Goal: Information Seeking & Learning: Learn about a topic

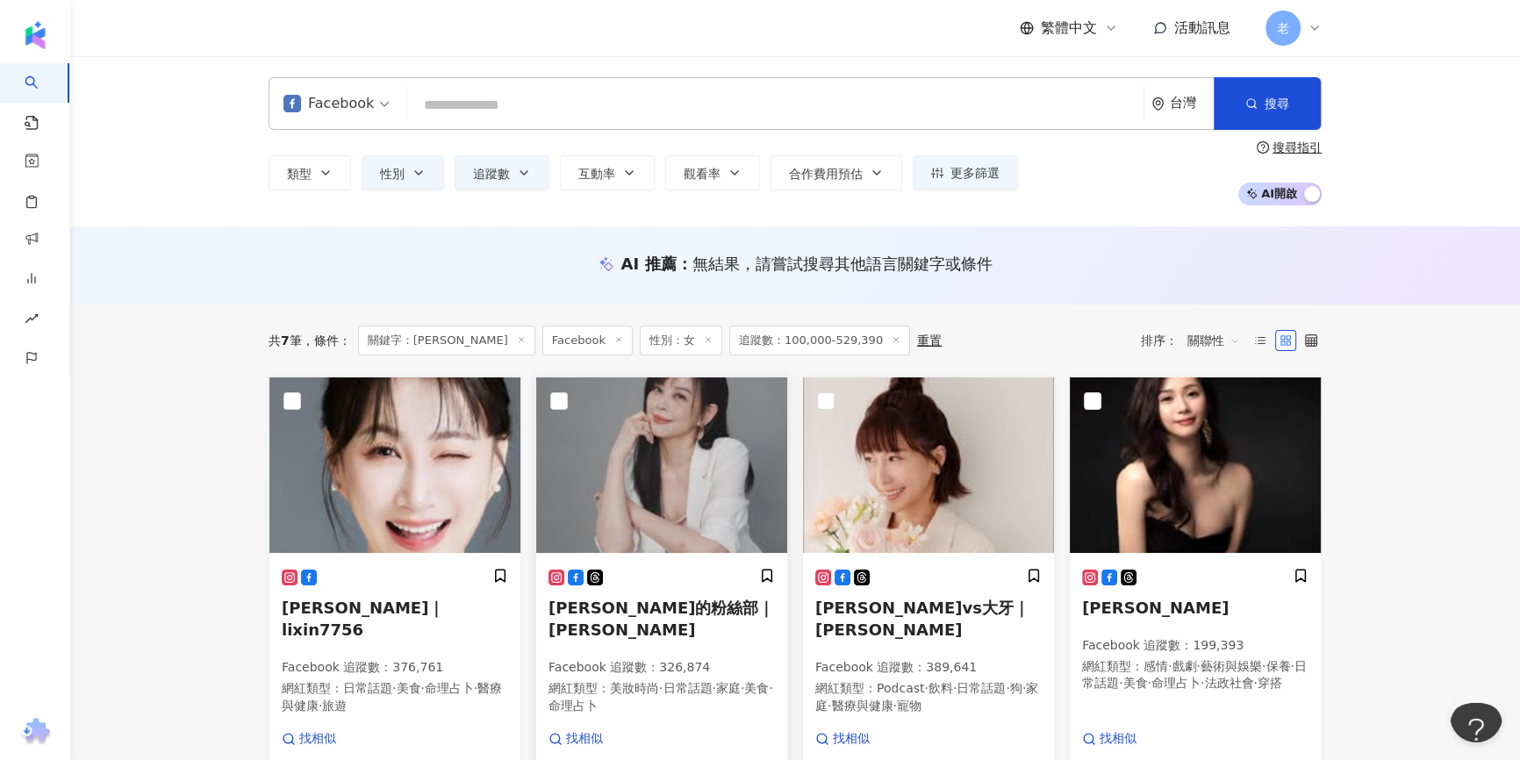
click at [683, 483] on img at bounding box center [661, 465] width 251 height 176
click at [512, 179] on button "追蹤數" at bounding box center [502, 172] width 95 height 35
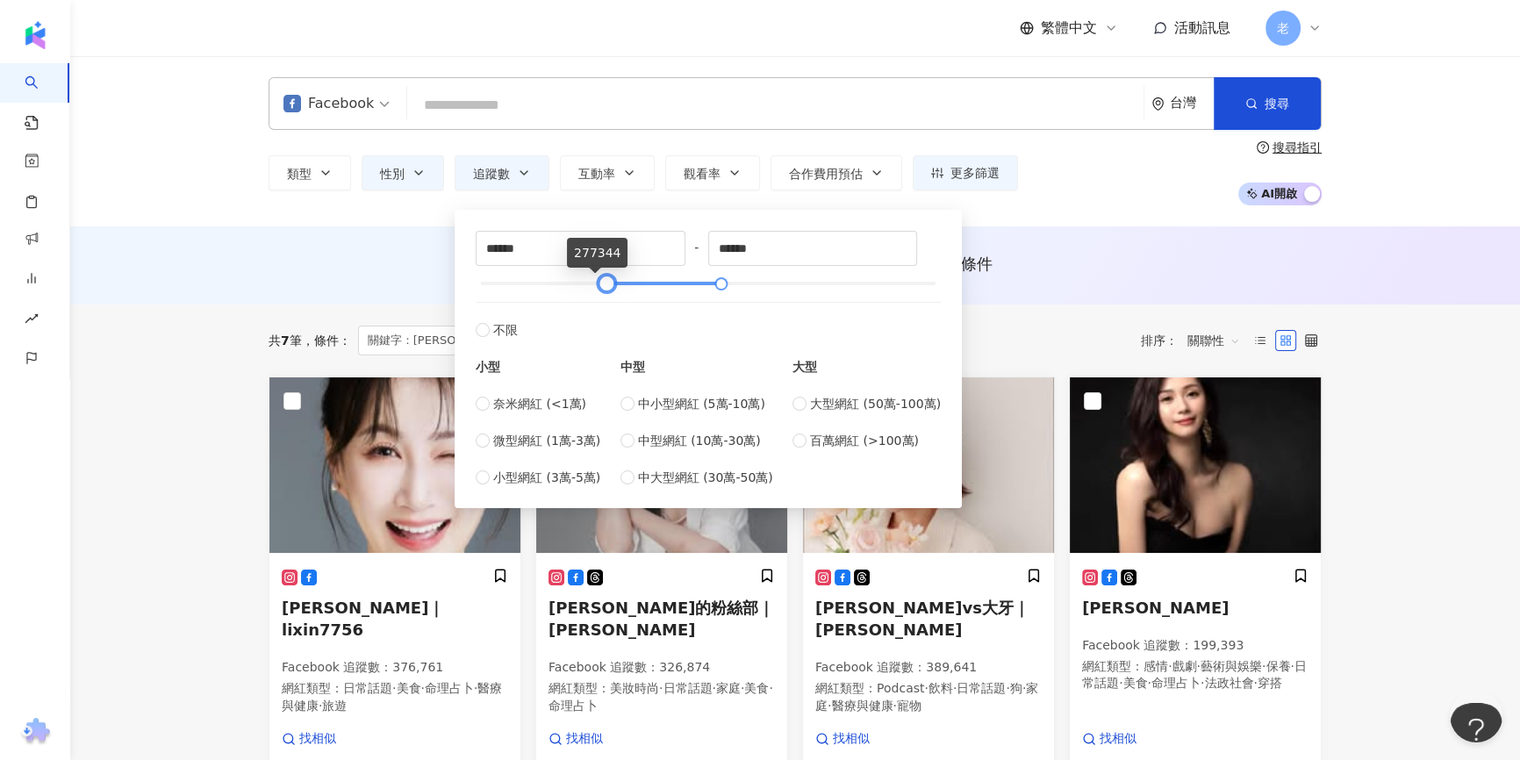
type input "******"
drag, startPoint x: 520, startPoint y: 282, endPoint x: 606, endPoint y: 290, distance: 85.5
click at [606, 289] on div at bounding box center [607, 284] width 10 height 10
drag, startPoint x: 716, startPoint y: 281, endPoint x: 999, endPoint y: 298, distance: 283.1
click at [792, 286] on div at bounding box center [797, 284] width 10 height 10
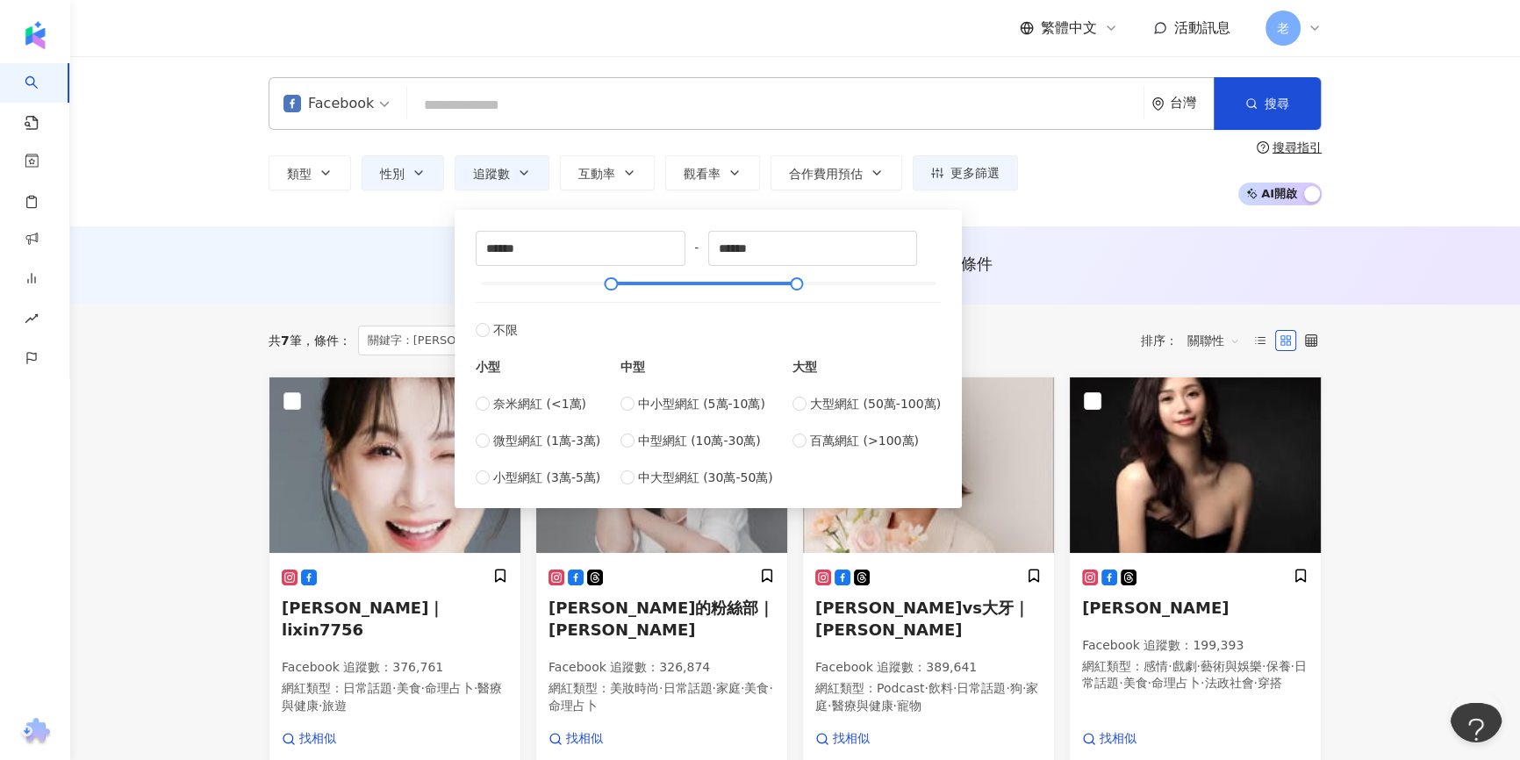
click at [1088, 305] on div "共 7 筆 條件 ： 關鍵字：高宇蓁 Facebook 性別：女 追蹤數：100,000-529,390 重置 排序： 關聯性" at bounding box center [795, 341] width 1053 height 72
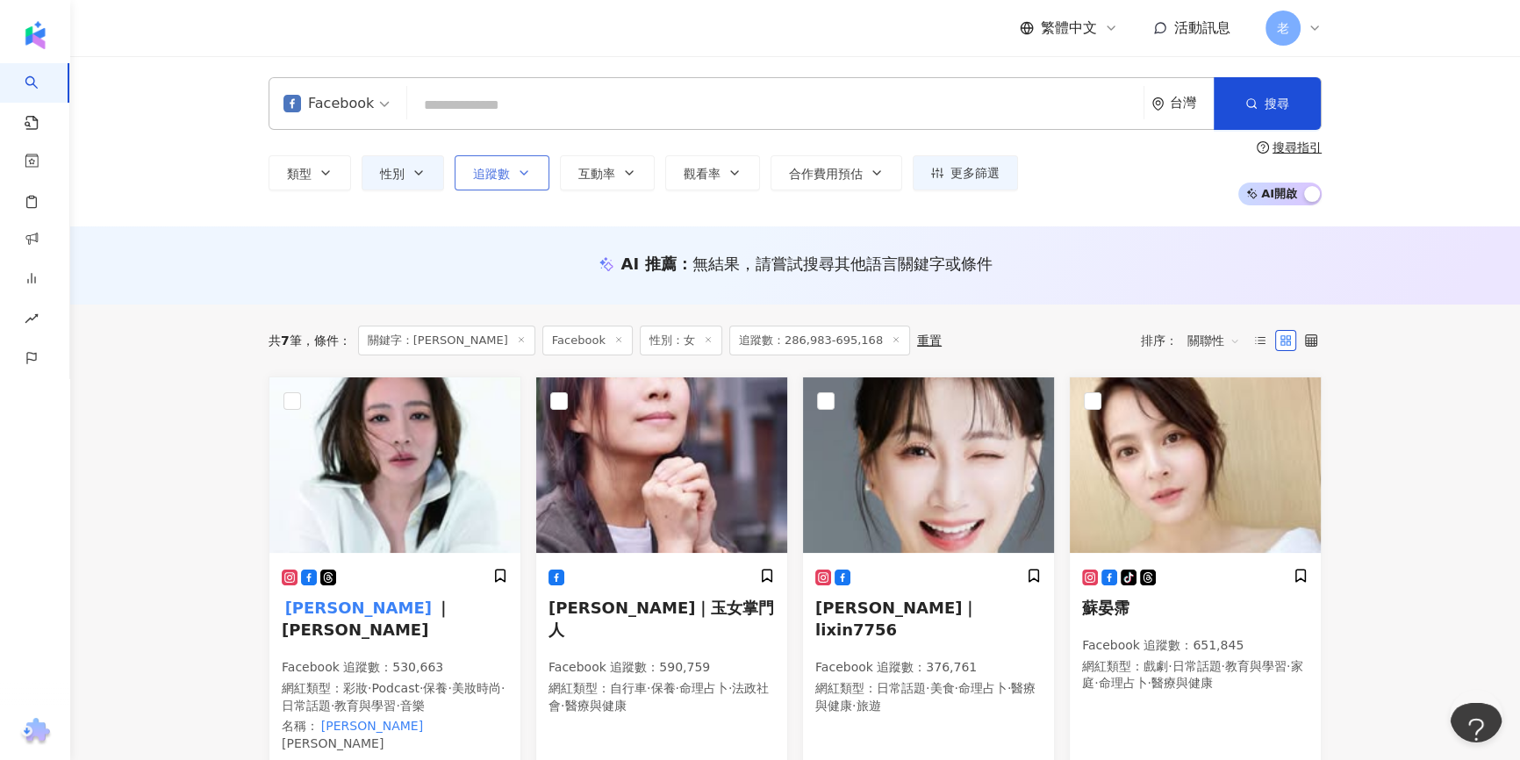
click at [525, 175] on icon "button" at bounding box center [524, 173] width 14 height 14
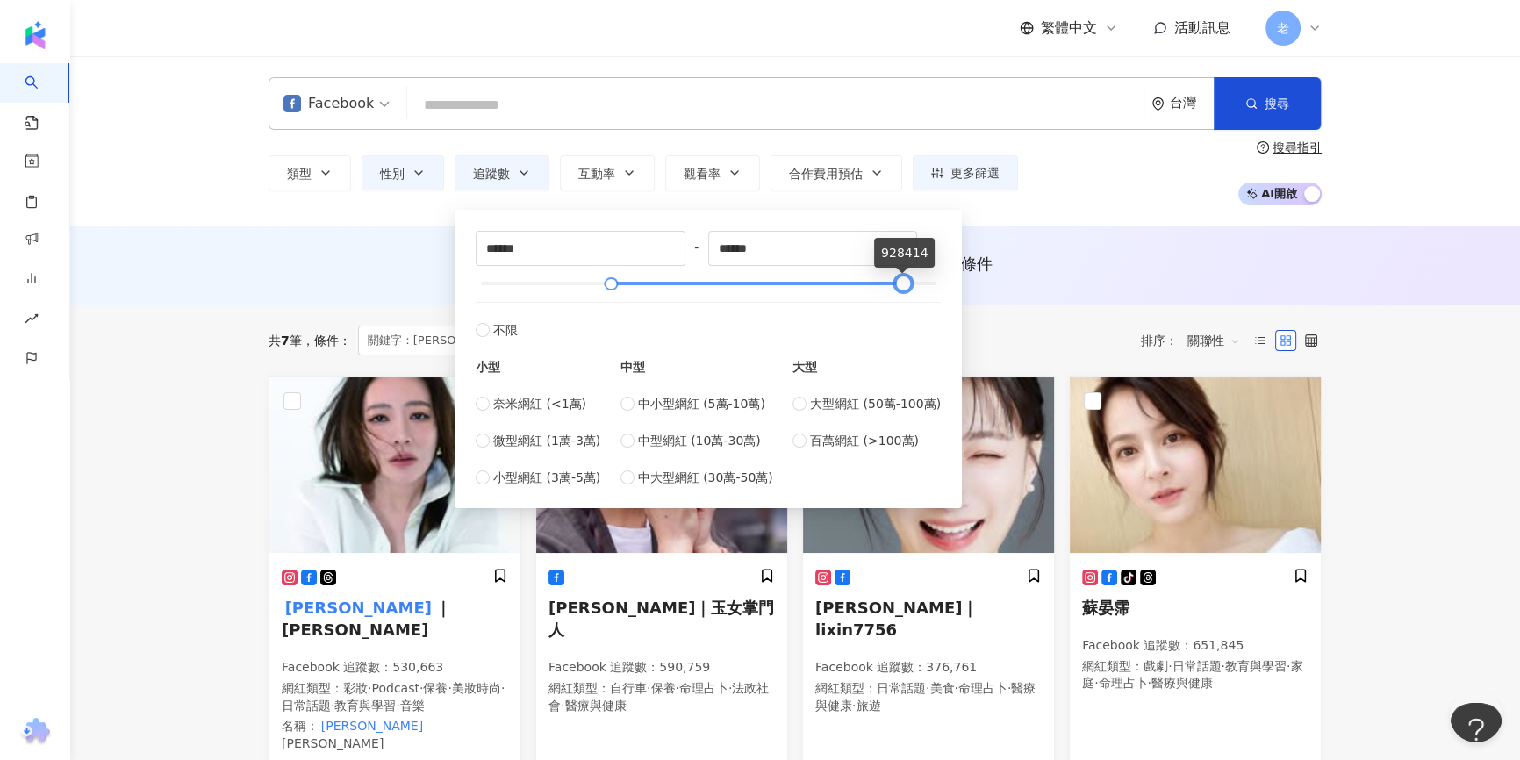
type input "******"
drag, startPoint x: 799, startPoint y: 285, endPoint x: 906, endPoint y: 283, distance: 107.1
click at [906, 283] on div at bounding box center [904, 284] width 10 height 10
drag, startPoint x: 619, startPoint y: 281, endPoint x: 667, endPoint y: 274, distance: 48.8
click at [645, 281] on div at bounding box center [708, 283] width 455 height 11
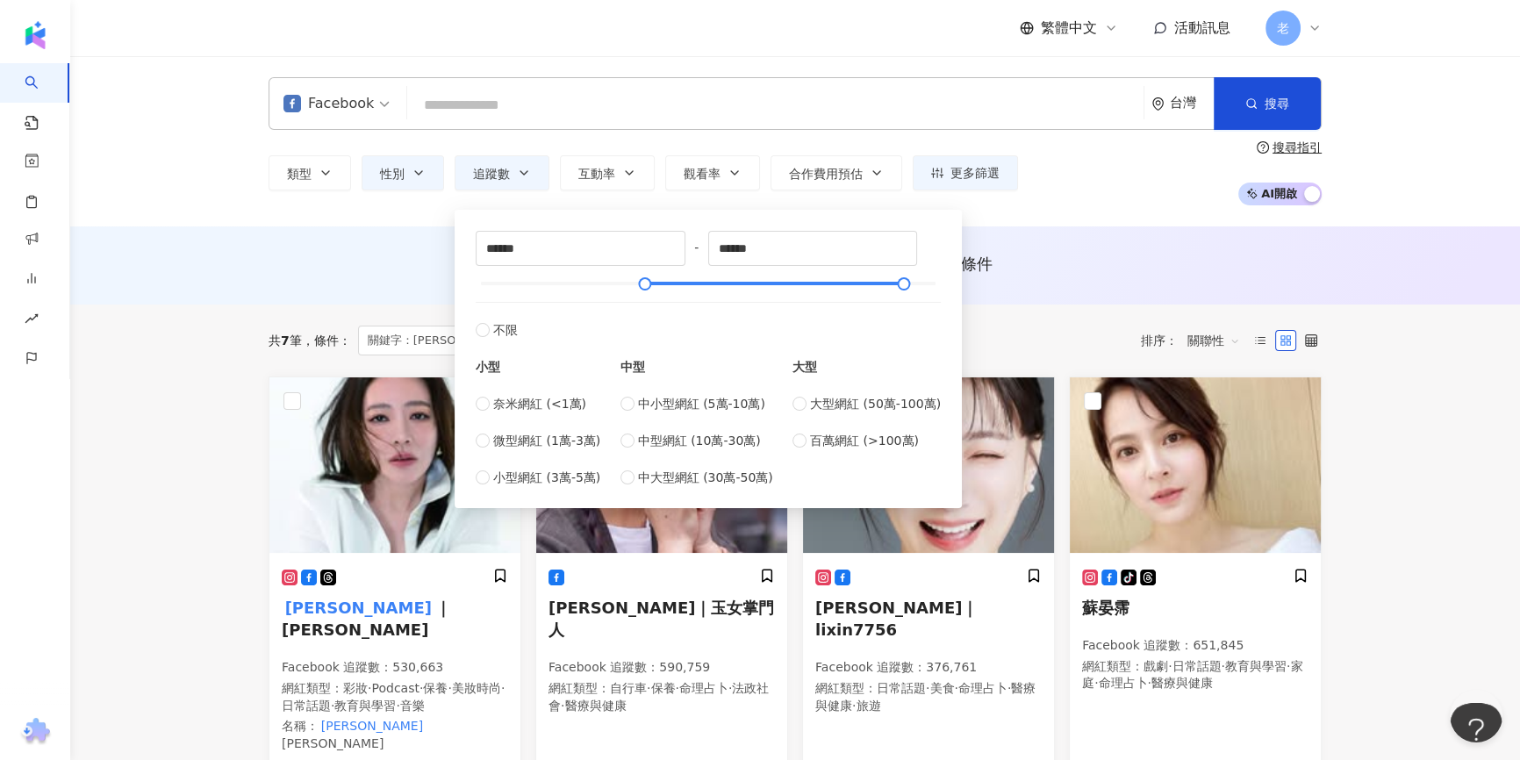
click at [1098, 290] on div "AI 推薦 ： 無結果，請嘗試搜尋其他語言關鍵字或條件" at bounding box center [795, 265] width 1450 height 78
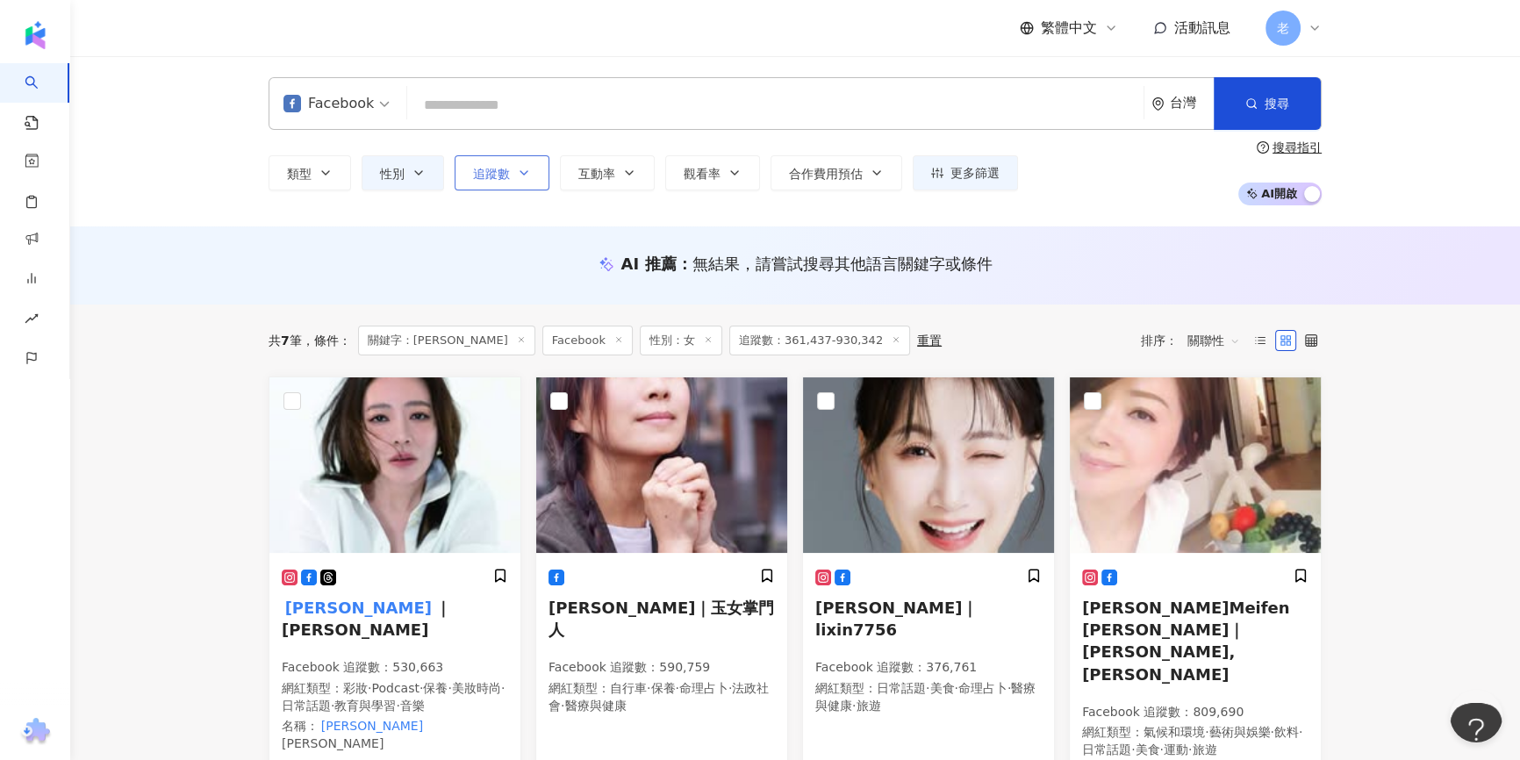
click at [521, 176] on icon "button" at bounding box center [524, 173] width 14 height 14
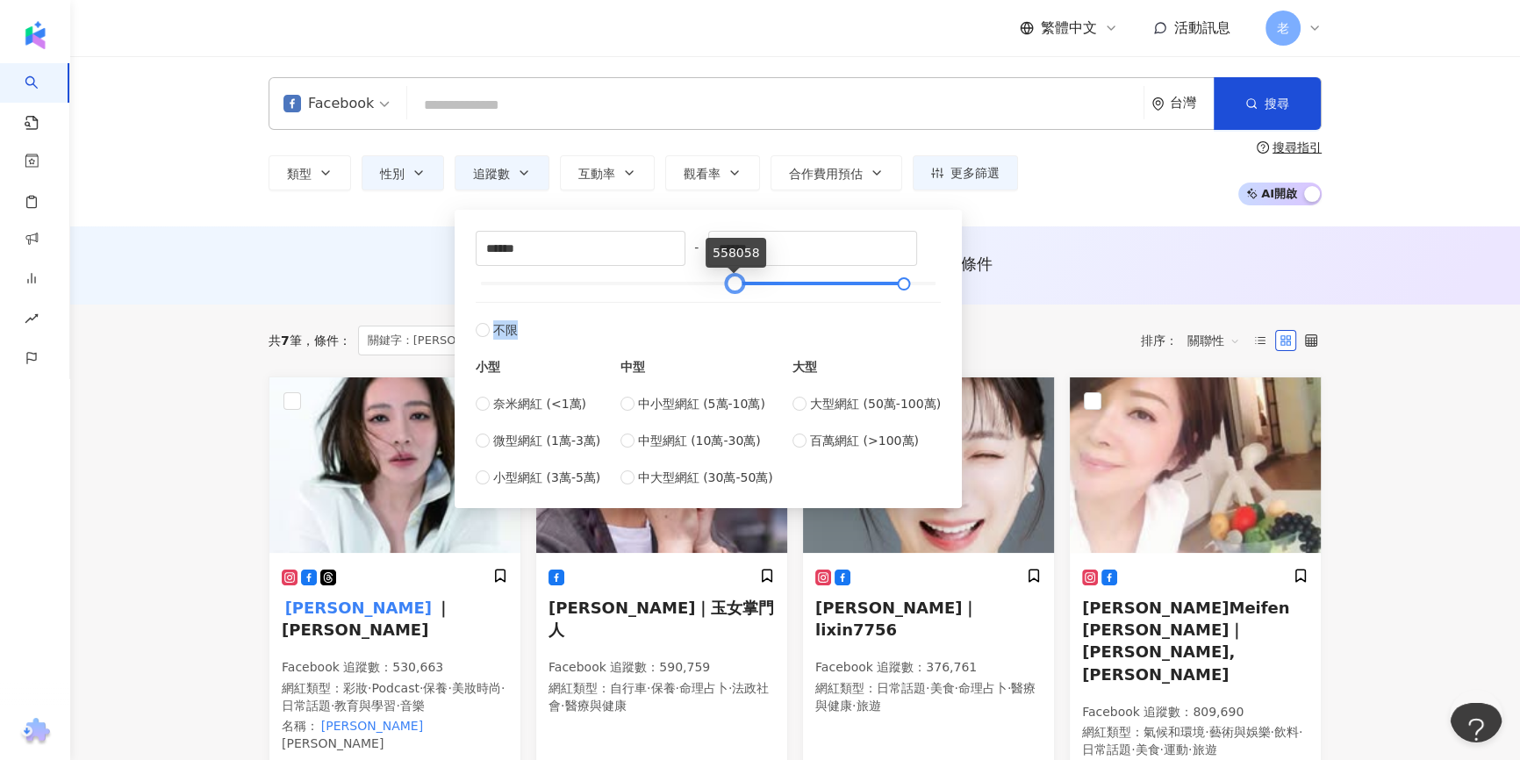
type input "******"
drag, startPoint x: 652, startPoint y: 288, endPoint x: 751, endPoint y: 298, distance: 99.7
click at [751, 298] on div "****** - ****** 不限 小型 奈米網紅 (<1萬) 微型網紅 (1萬-3萬) 小型網紅 (3萬-5萬) 中型 中小型網紅 (5萬-10萬) 中型…" at bounding box center [708, 359] width 465 height 256
type input "*******"
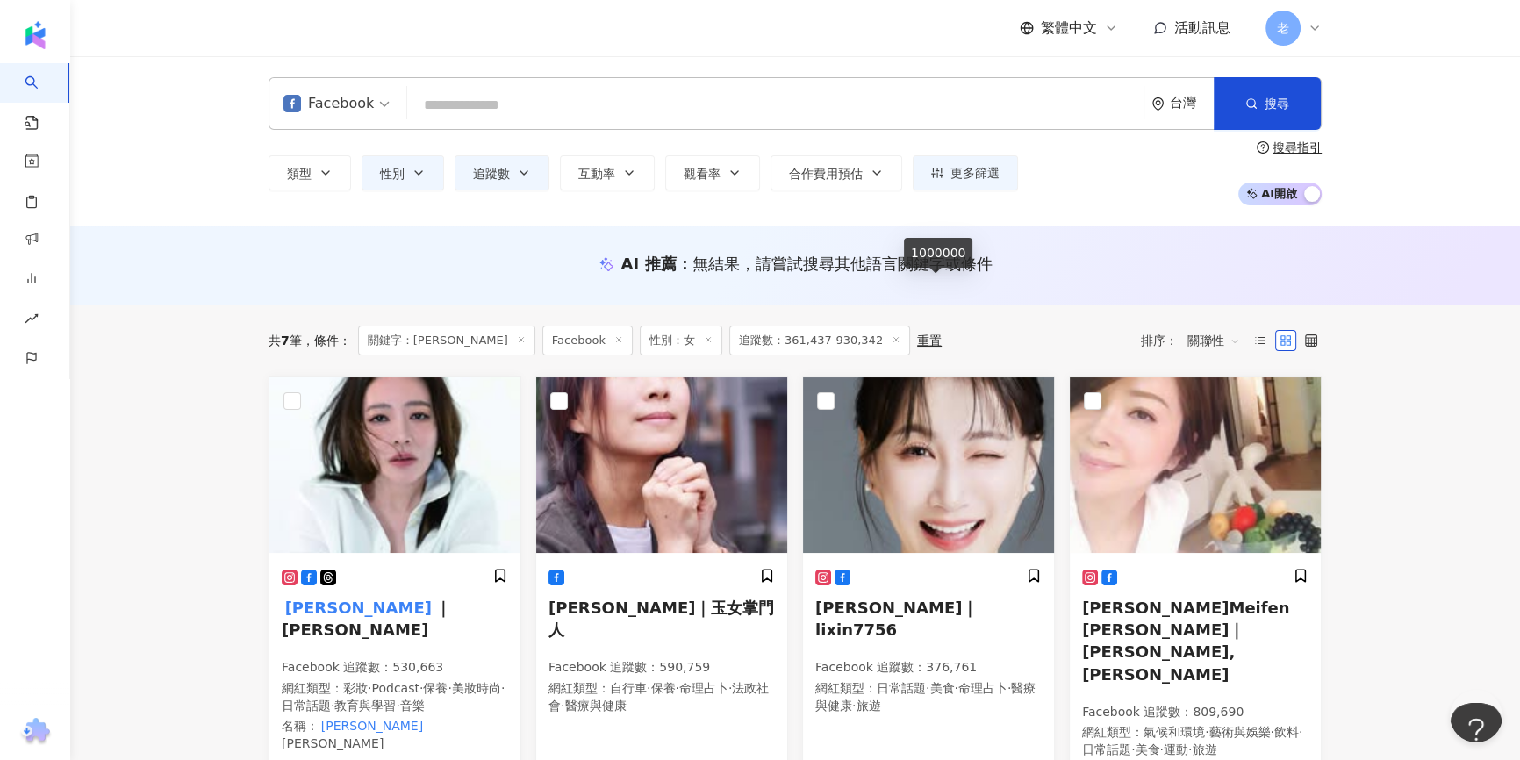
click at [1065, 292] on div "AI 推薦 ： 無結果，請嘗試搜尋其他語言關鍵字或條件" at bounding box center [795, 265] width 1450 height 78
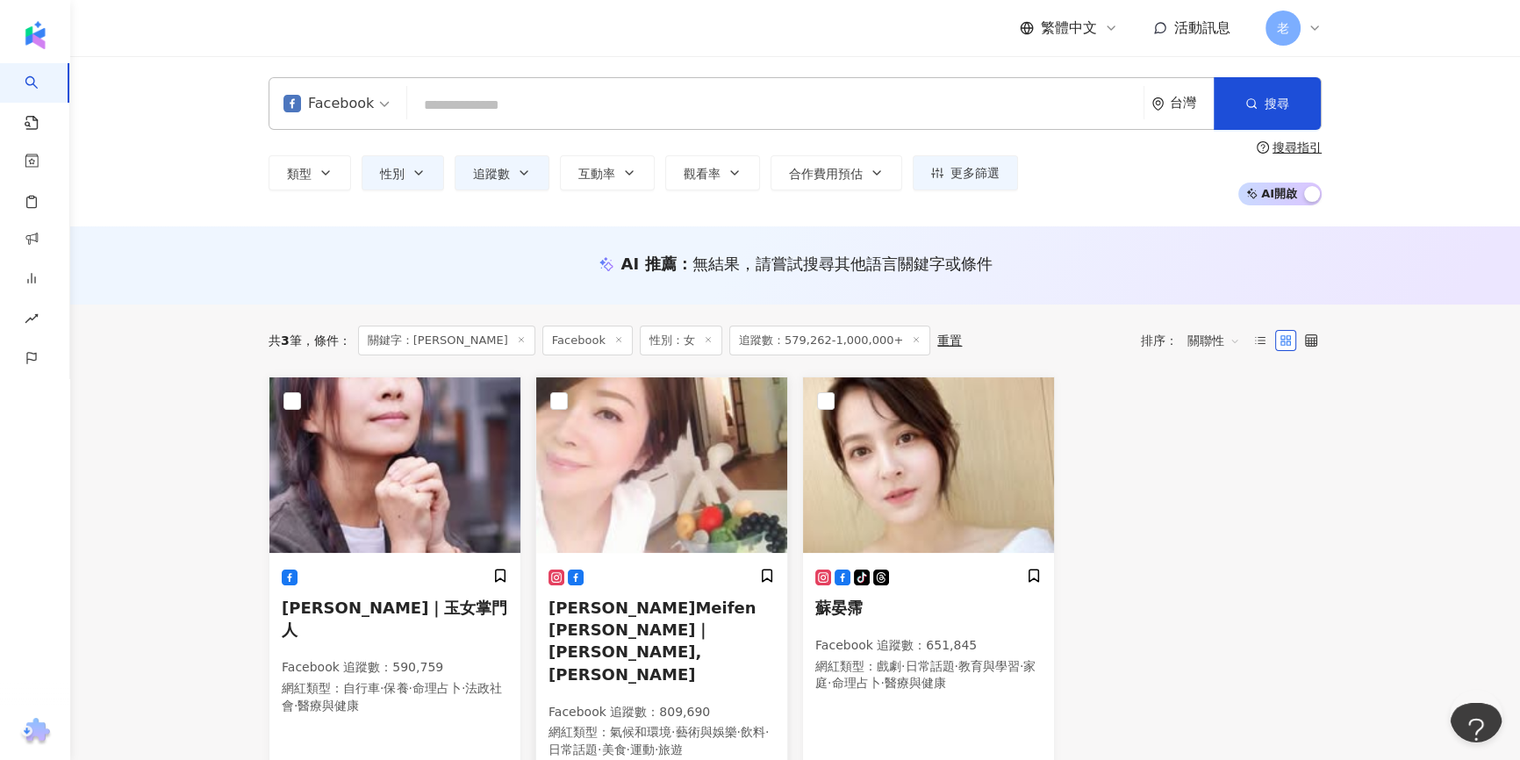
click at [701, 548] on img at bounding box center [661, 465] width 251 height 176
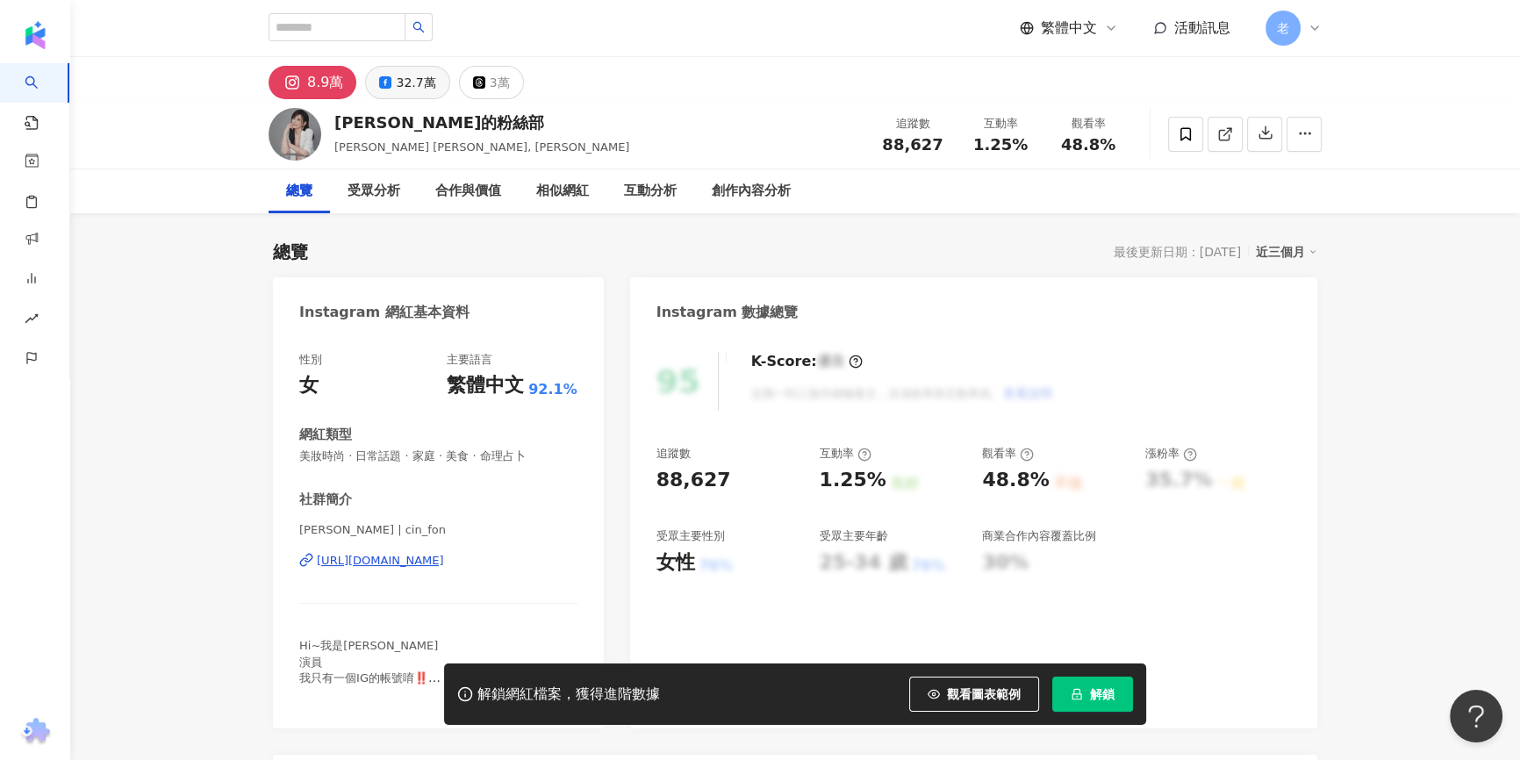
click at [414, 92] on div "32.7萬" at bounding box center [415, 82] width 39 height 25
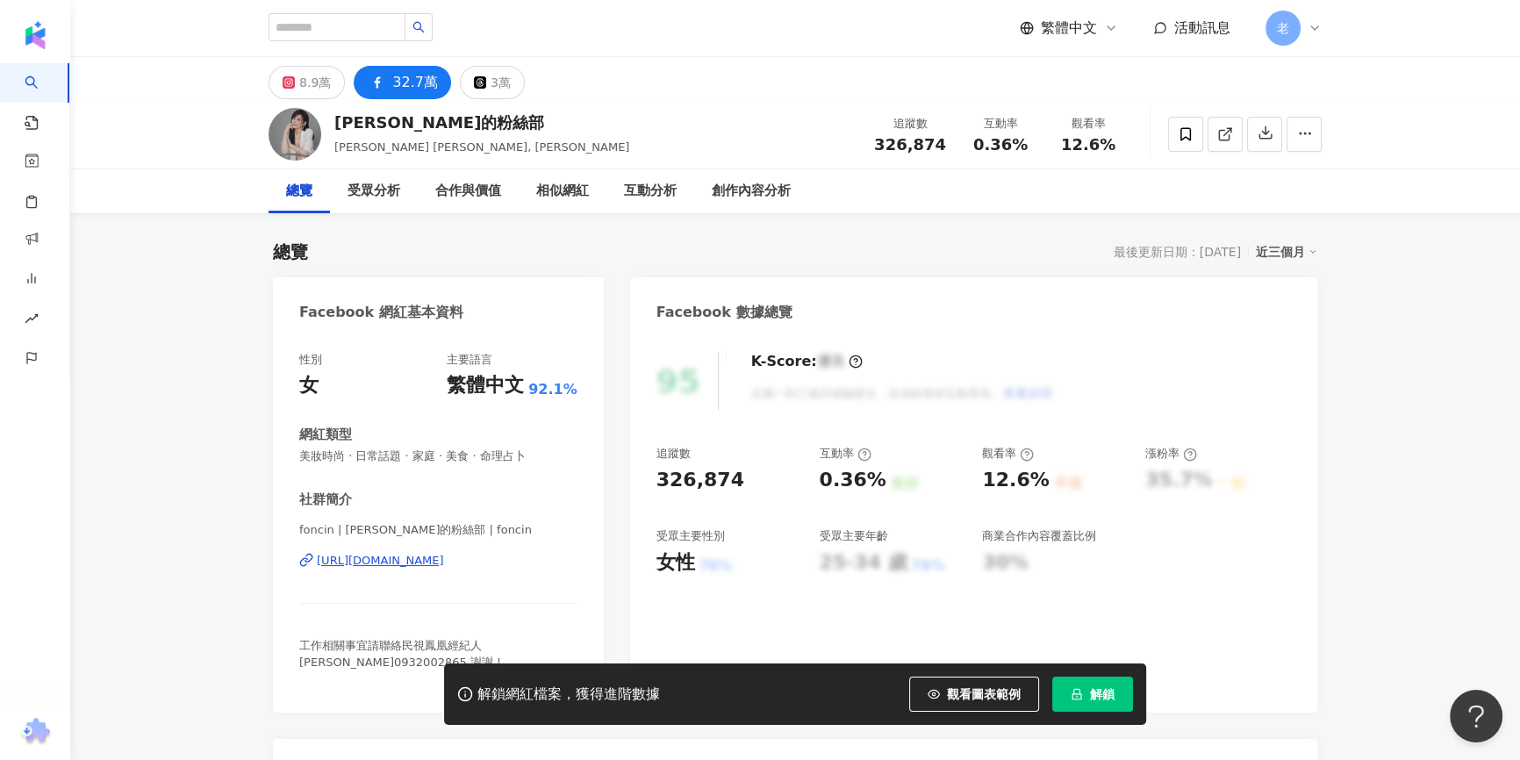
click at [434, 559] on div "https://www.facebook.com/276134663165" at bounding box center [380, 561] width 127 height 16
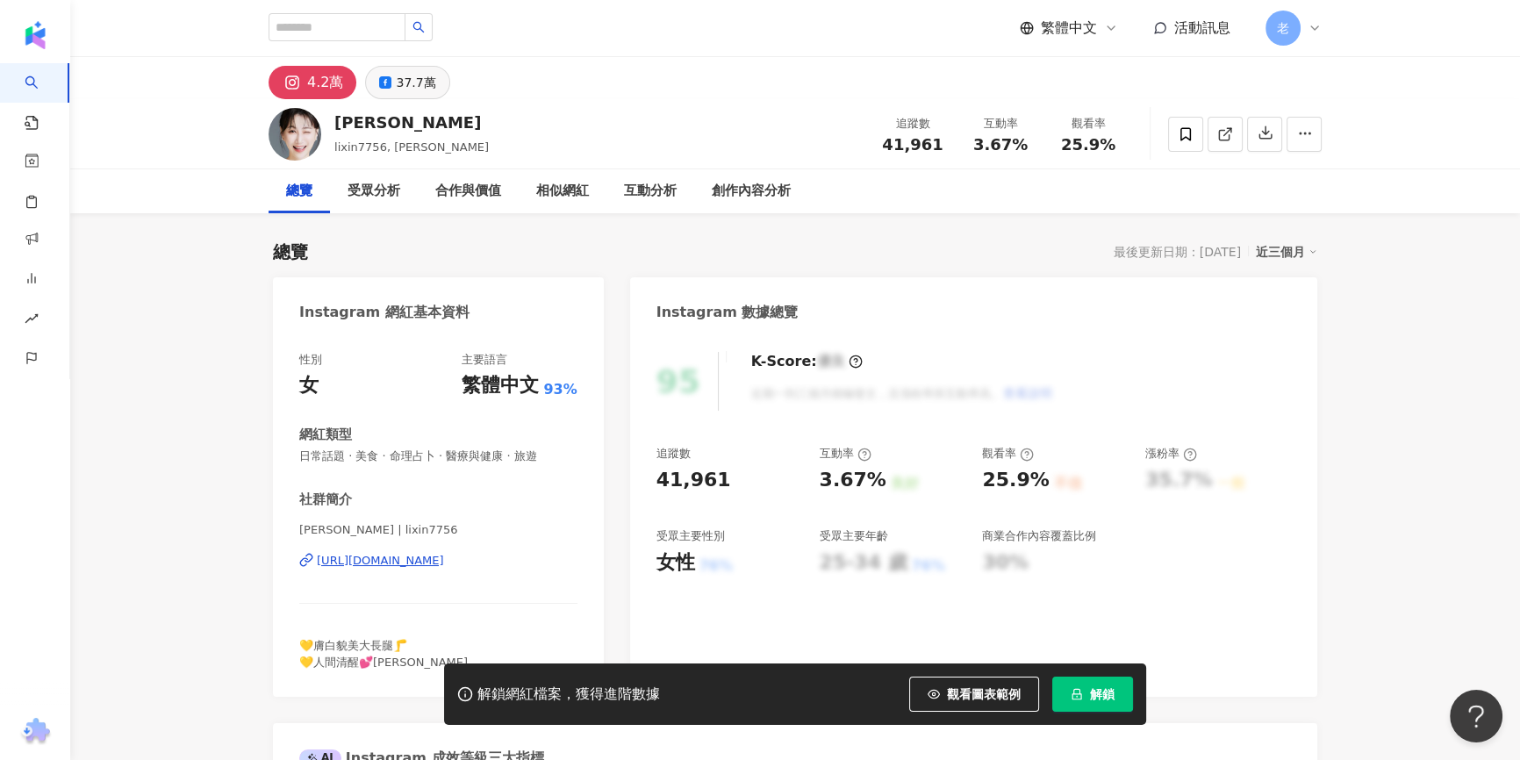
click at [434, 76] on button "37.7萬" at bounding box center [407, 82] width 84 height 33
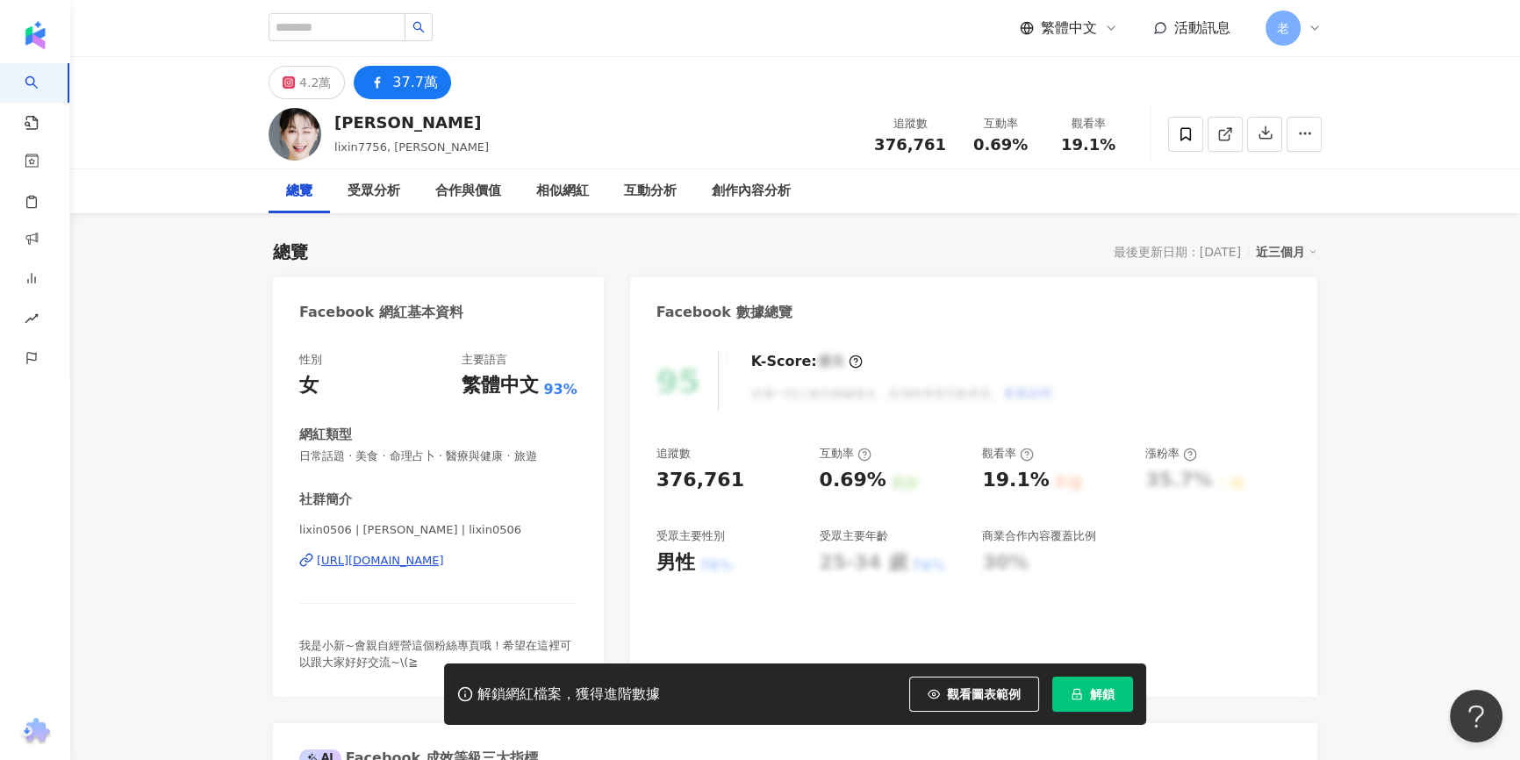
drag, startPoint x: 640, startPoint y: 114, endPoint x: 585, endPoint y: 114, distance: 54.4
click at [640, 114] on div "李新Isla lixin7756, 李新 追蹤數 376,761 互動率 0.69% 觀看率 19.1%" at bounding box center [794, 133] width 1123 height 69
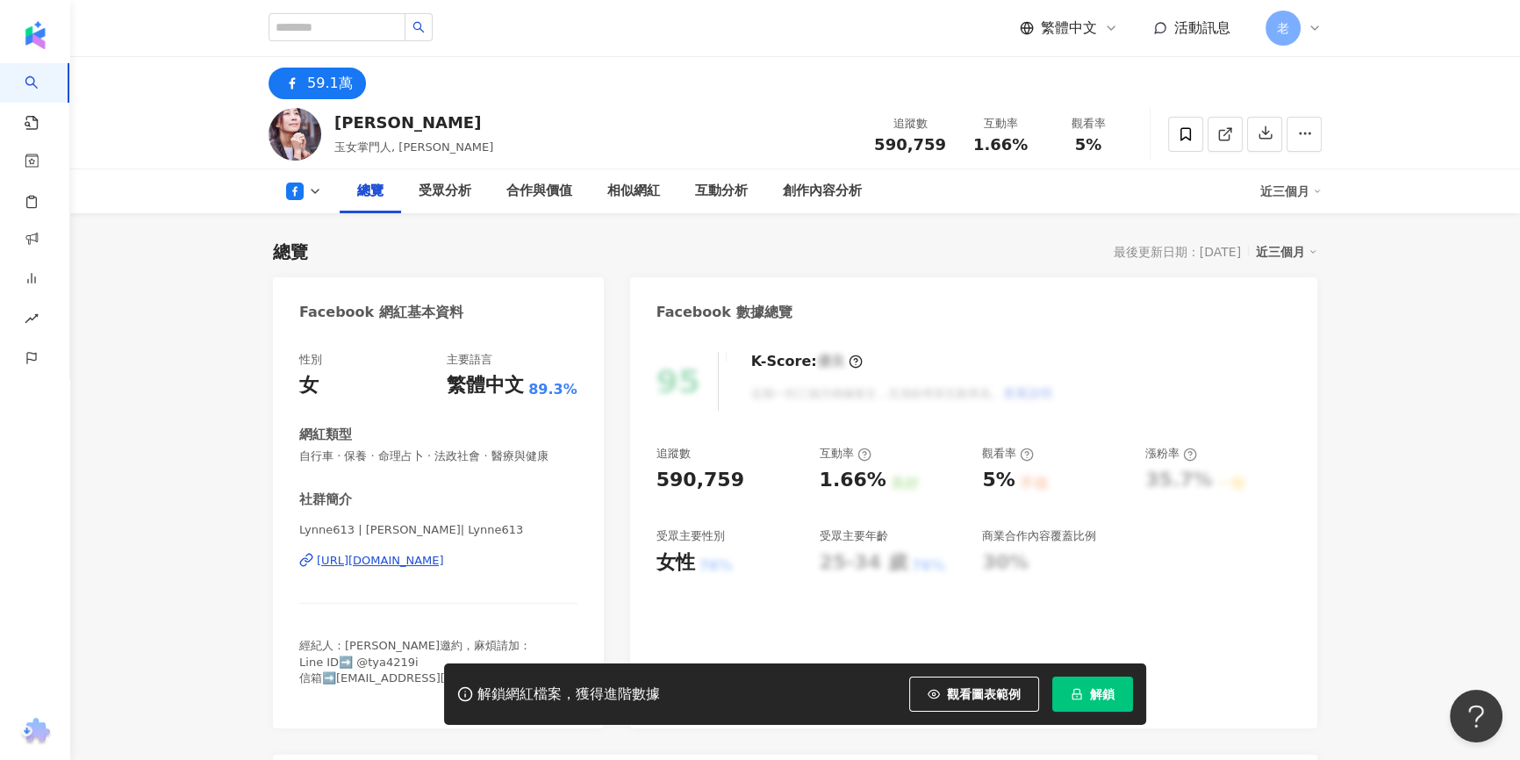
click at [379, 566] on div "[URL][DOMAIN_NAME]" at bounding box center [380, 561] width 127 height 16
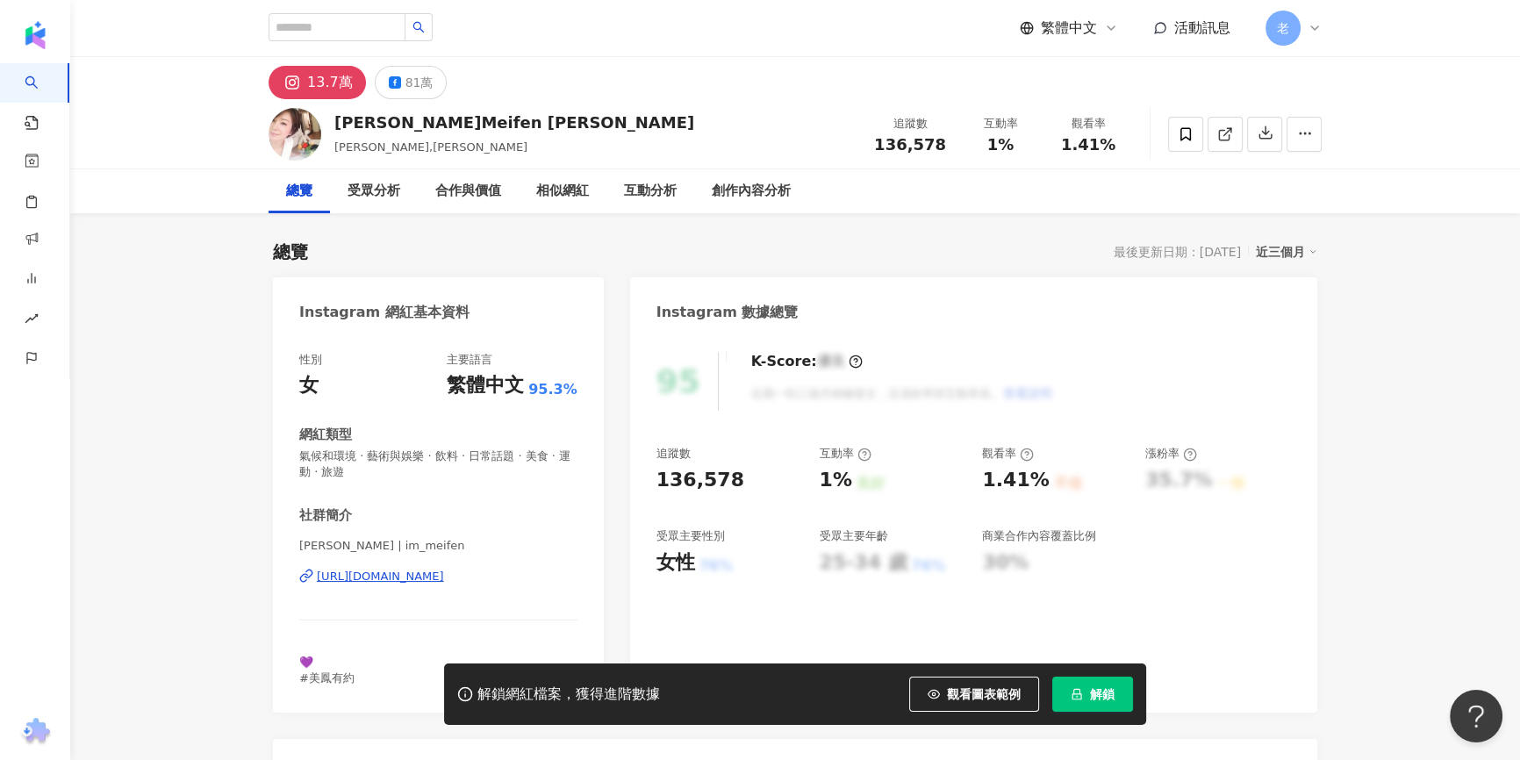
click at [237, 165] on div "[PERSON_NAME]Meifen [PERSON_NAME] [PERSON_NAME],[PERSON_NAME] 追蹤數 136,578 互動率 1…" at bounding box center [794, 133] width 1123 height 69
click at [165, 156] on div "[PERSON_NAME]Meifen [PERSON_NAME] [PERSON_NAME],[PERSON_NAME] 追蹤數 136,578 互動率 1…" at bounding box center [795, 134] width 1450 height 70
